Goal: Task Accomplishment & Management: Manage account settings

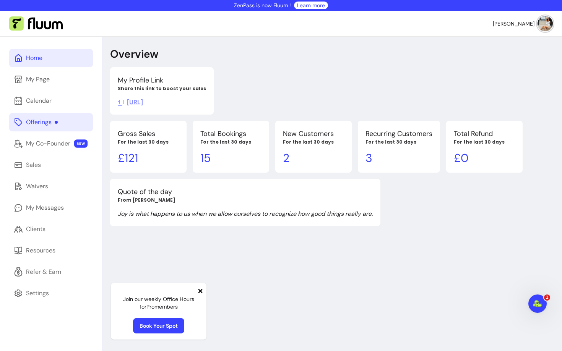
click at [38, 115] on link "Offerings" at bounding box center [51, 122] width 84 height 18
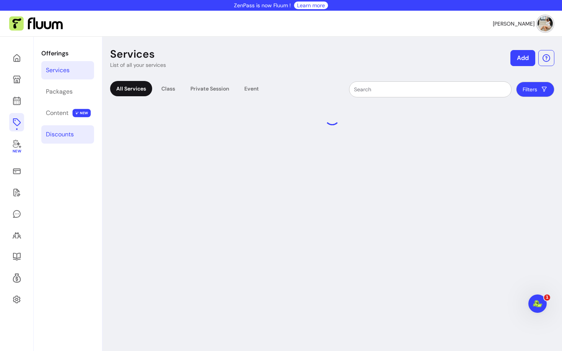
click at [75, 138] on link "Discounts" at bounding box center [67, 134] width 53 height 18
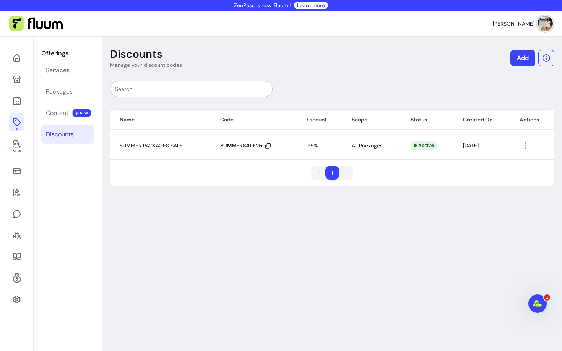
click at [271, 146] on td "SUMMERSALE25" at bounding box center [253, 146] width 84 height 28
click at [267, 145] on icon at bounding box center [267, 145] width 5 height 5
click at [14, 78] on icon at bounding box center [16, 79] width 9 height 9
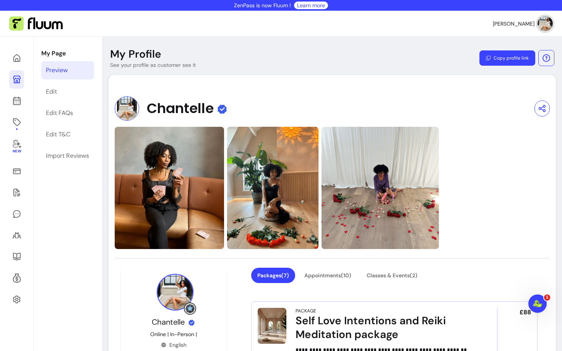
click at [505, 47] on header "My Profile See your profile as customer see it Copy profile link" at bounding box center [331, 57] width 459 height 21
click at [503, 52] on button "Copy profile link" at bounding box center [507, 57] width 56 height 15
